Goal: Navigation & Orientation: Find specific page/section

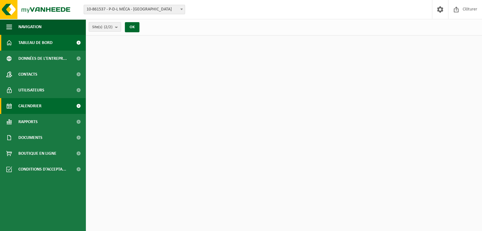
click at [47, 109] on link "Calendrier" at bounding box center [43, 106] width 86 height 16
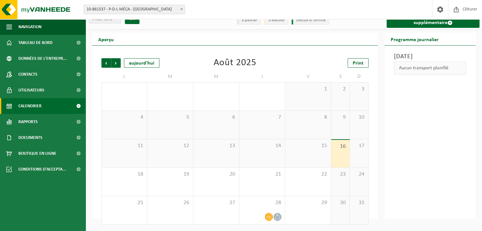
scroll to position [6, 0]
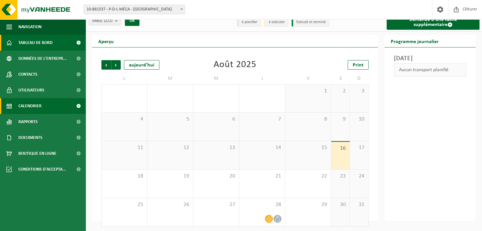
click at [68, 40] on link "Tableau de bord" at bounding box center [43, 43] width 86 height 16
